Goal: Information Seeking & Learning: Learn about a topic

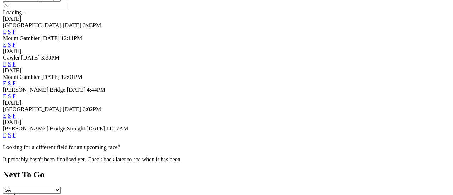
scroll to position [48, 0]
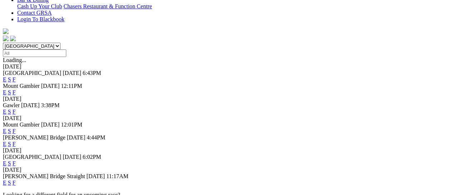
click at [16, 160] on link "F" at bounding box center [14, 163] width 3 height 6
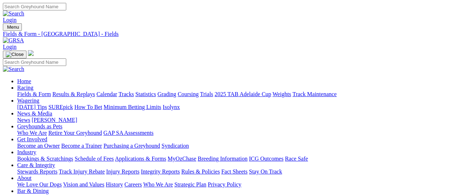
click at [29, 91] on link "Fields & Form" at bounding box center [34, 94] width 34 height 6
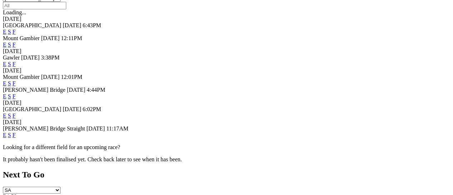
scroll to position [95, 0]
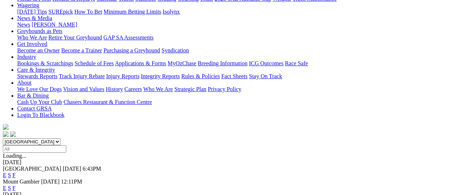
click at [16, 172] on link "F" at bounding box center [14, 175] width 3 height 6
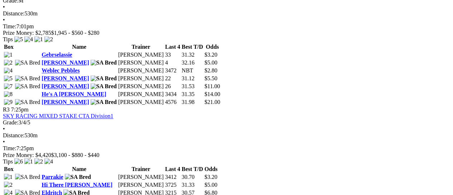
scroll to position [525, 0]
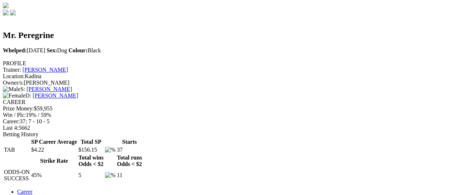
scroll to position [191, 0]
